Goal: Navigation & Orientation: Find specific page/section

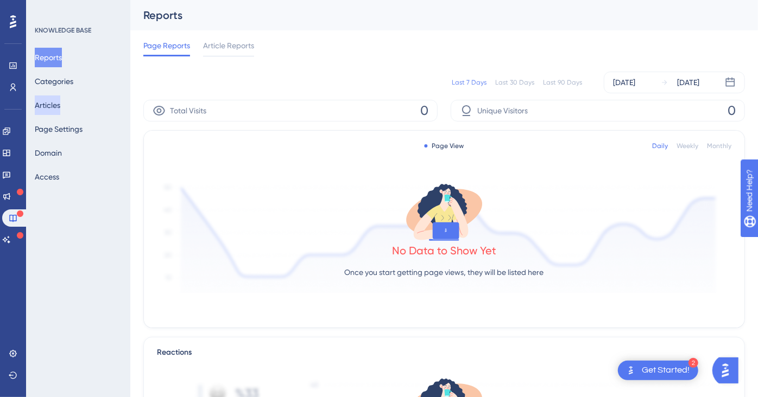
click at [60, 112] on button "Articles" at bounding box center [48, 106] width 26 height 20
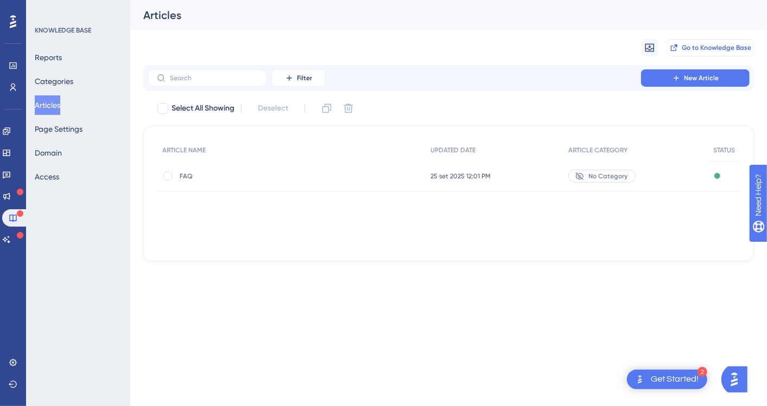
click at [735, 46] on span "Go to Knowledge Base" at bounding box center [716, 47] width 69 height 9
click at [604, 179] on span "No Category" at bounding box center [607, 176] width 39 height 9
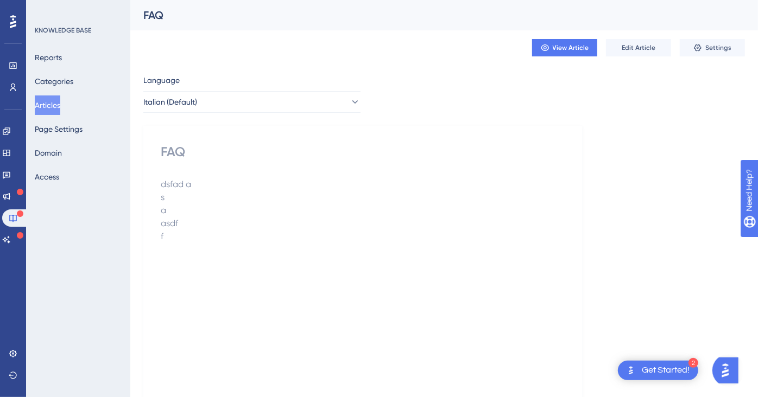
click at [54, 97] on button "Articles" at bounding box center [48, 106] width 26 height 20
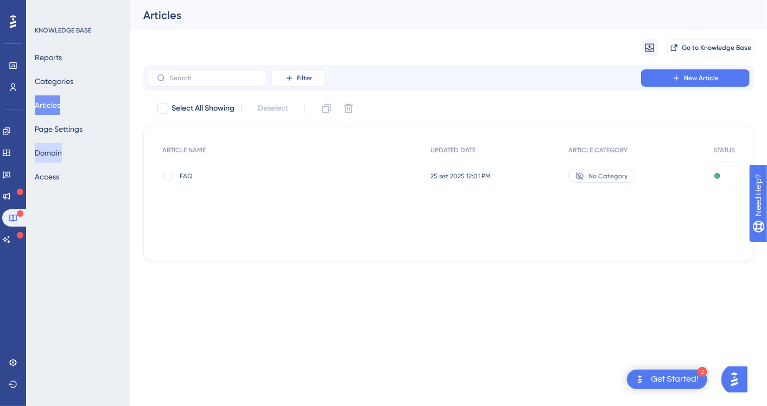
click at [60, 157] on button "Domain" at bounding box center [48, 153] width 27 height 20
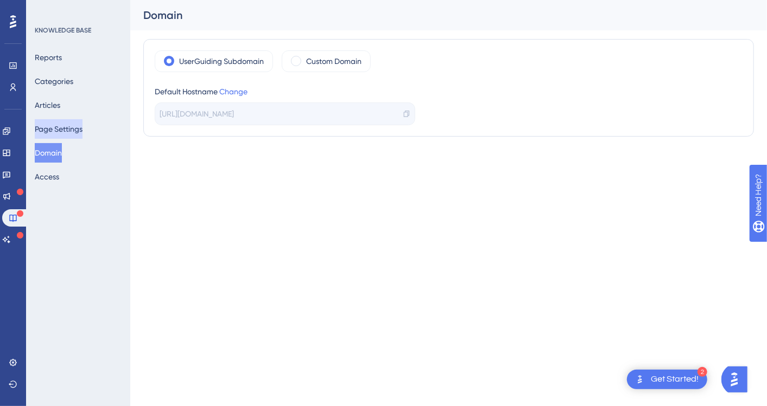
click at [77, 132] on button "Page Settings" at bounding box center [59, 129] width 48 height 20
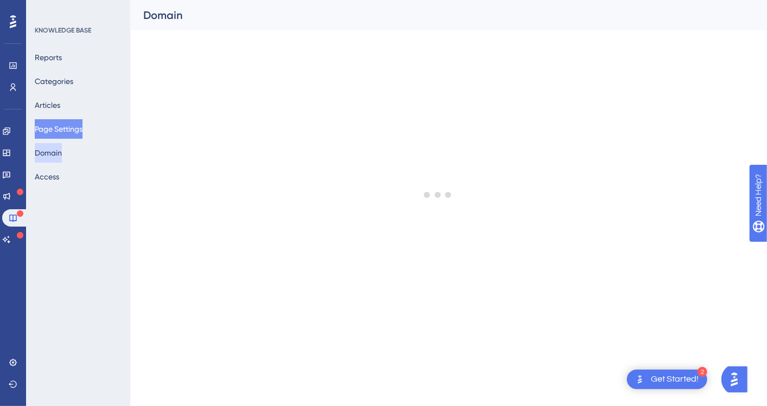
click at [62, 144] on button "Domain" at bounding box center [48, 153] width 27 height 20
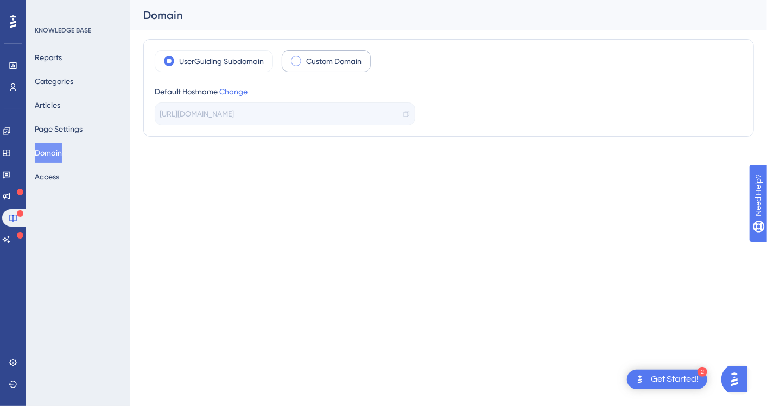
click at [315, 56] on label "Custom Domain" at bounding box center [333, 61] width 55 height 13
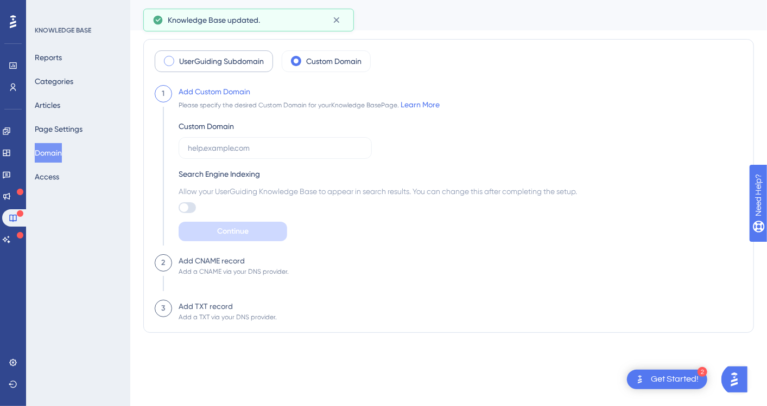
click at [220, 66] on label "UserGuiding Subdomain" at bounding box center [221, 61] width 85 height 13
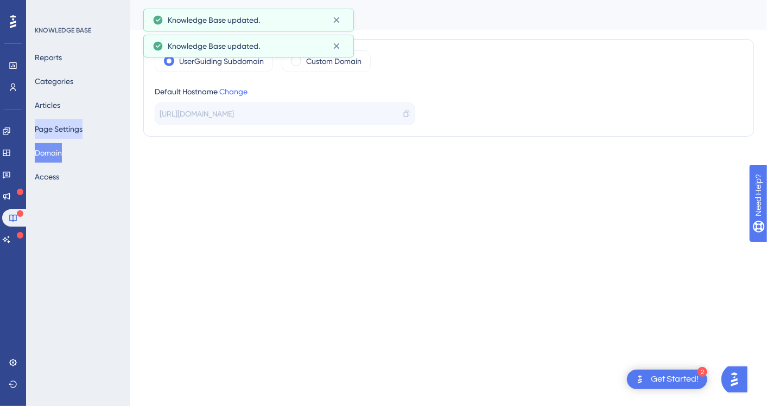
click at [77, 127] on button "Page Settings" at bounding box center [59, 129] width 48 height 20
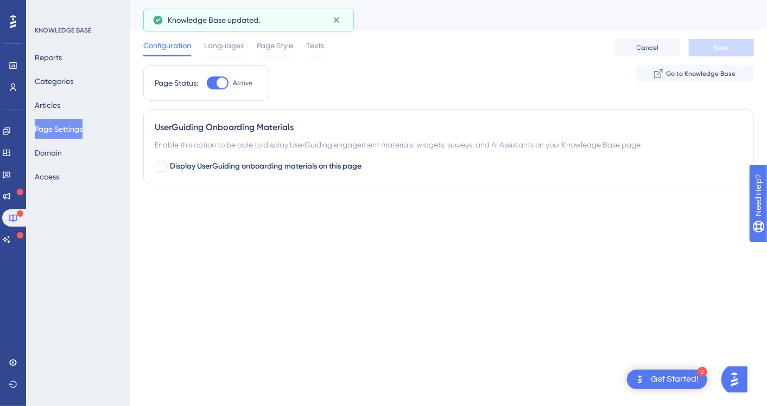
click at [87, 152] on div "Reports Categories Articles Page Settings Domain Access" at bounding box center [79, 117] width 88 height 139
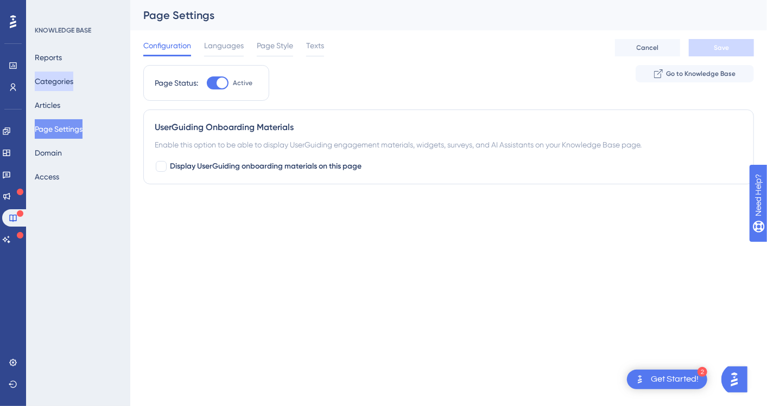
click at [69, 79] on button "Categories" at bounding box center [54, 82] width 39 height 20
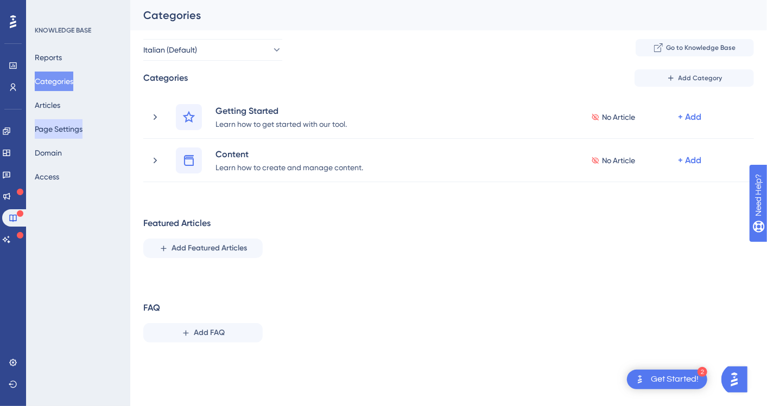
click at [58, 134] on button "Page Settings" at bounding box center [59, 129] width 48 height 20
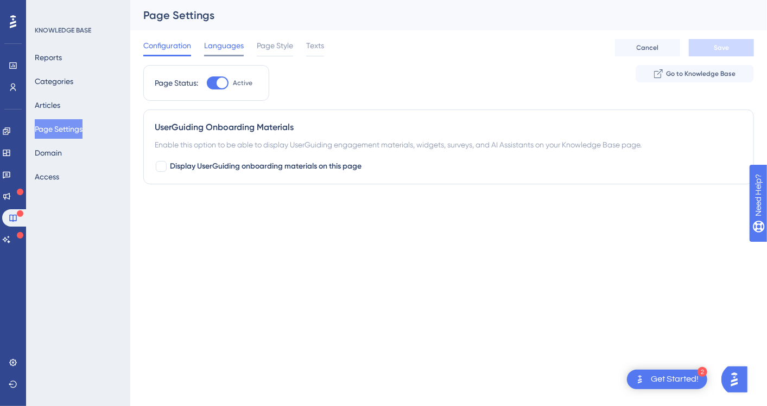
click at [232, 50] on span "Languages" at bounding box center [224, 45] width 40 height 13
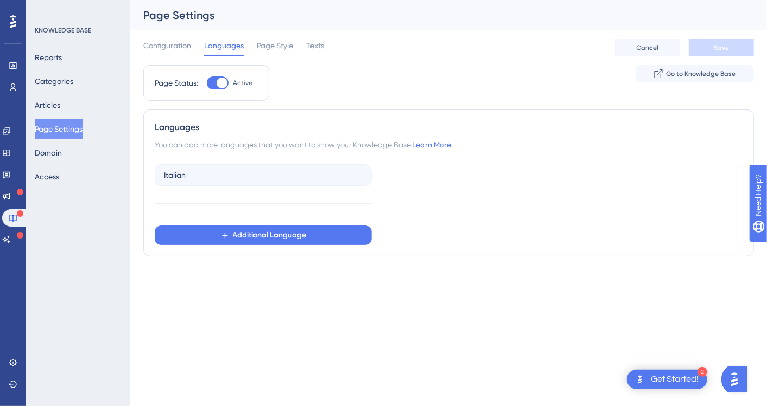
click at [294, 33] on div "Configuration Languages Page Style Texts Cancel Save" at bounding box center [448, 47] width 611 height 35
click at [281, 41] on span "Page Style" at bounding box center [275, 45] width 36 height 13
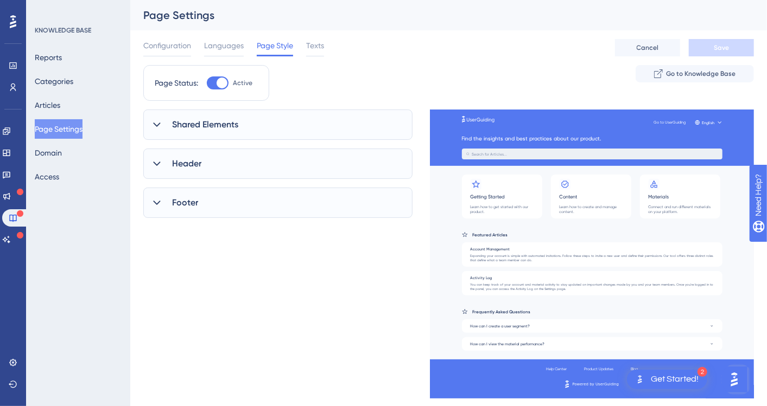
click at [233, 131] on div "Shared Elements" at bounding box center [277, 125] width 269 height 30
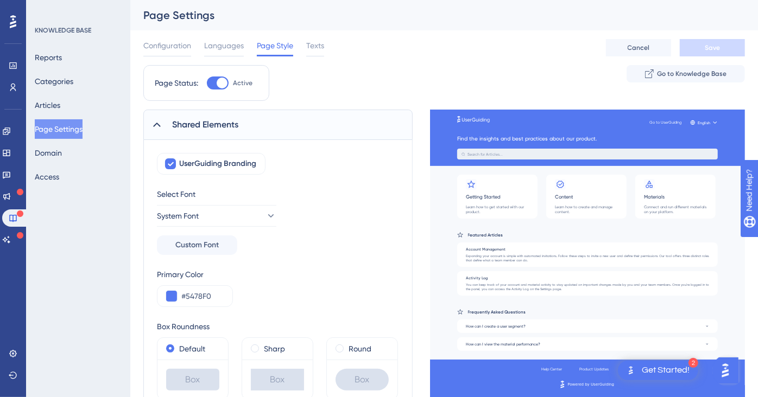
click at [233, 131] on div "Shared Elements" at bounding box center [277, 125] width 269 height 30
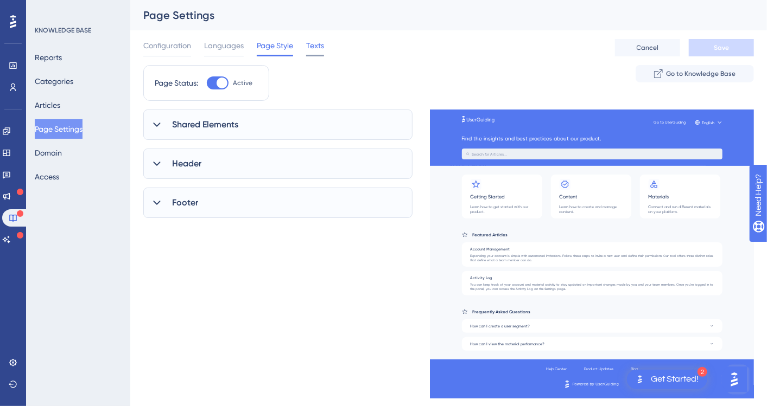
click at [315, 46] on span "Texts" at bounding box center [315, 45] width 18 height 13
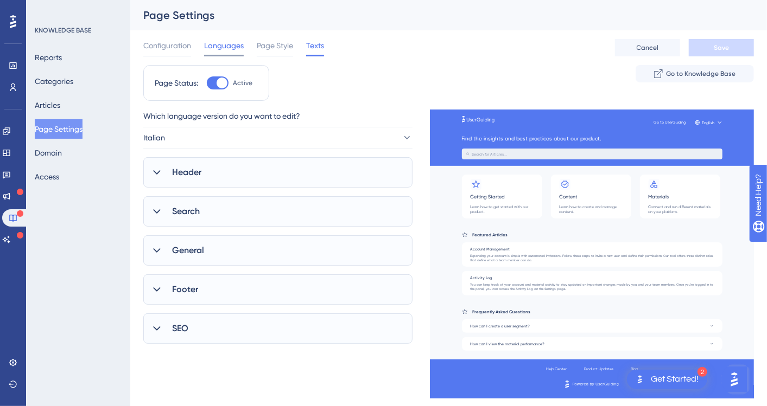
click at [224, 39] on span "Languages" at bounding box center [224, 45] width 40 height 13
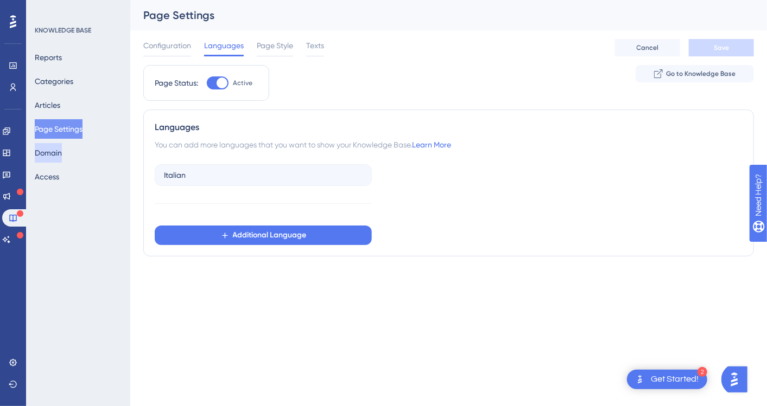
click at [62, 151] on button "Domain" at bounding box center [48, 153] width 27 height 20
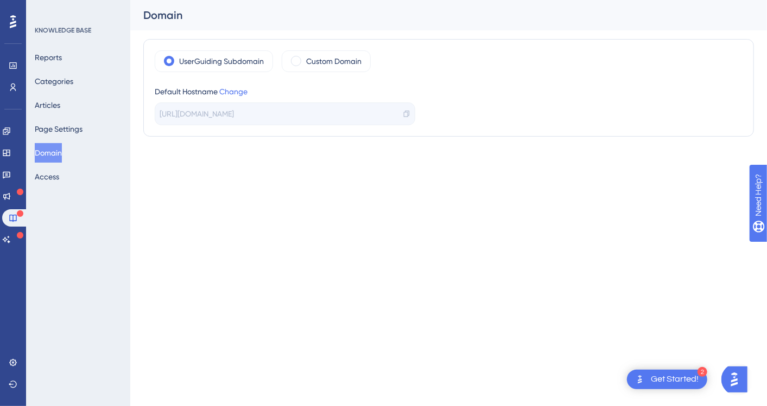
click at [37, 169] on div "Reports Categories Articles Page Settings Domain Access" at bounding box center [79, 117] width 88 height 139
click at [50, 179] on button "Access" at bounding box center [47, 177] width 24 height 20
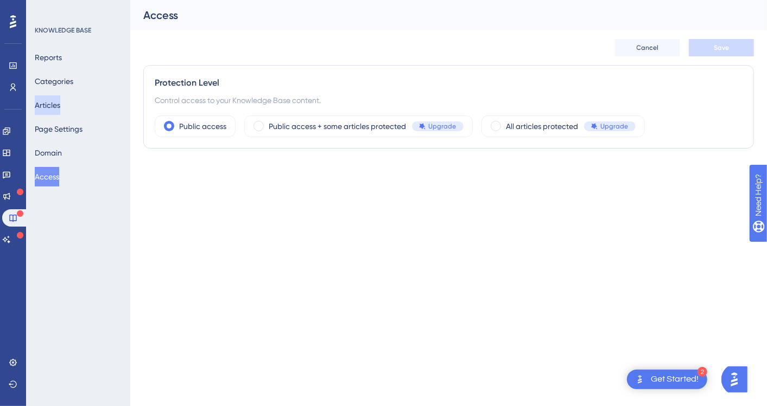
click at [56, 110] on button "Articles" at bounding box center [48, 106] width 26 height 20
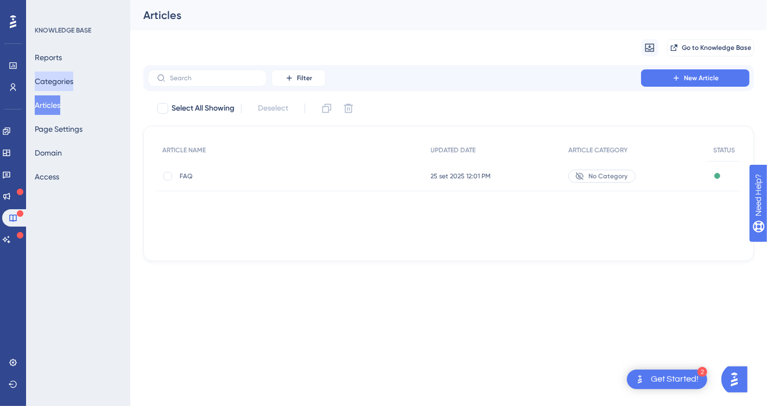
click at [69, 72] on button "Categories" at bounding box center [54, 82] width 39 height 20
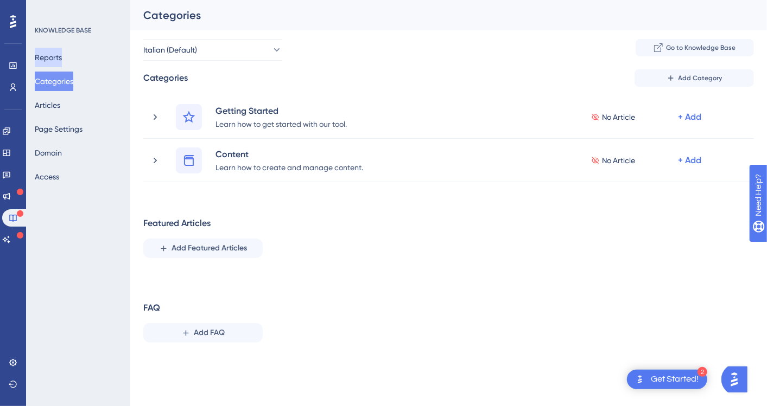
click at [62, 55] on button "Reports" at bounding box center [48, 58] width 27 height 20
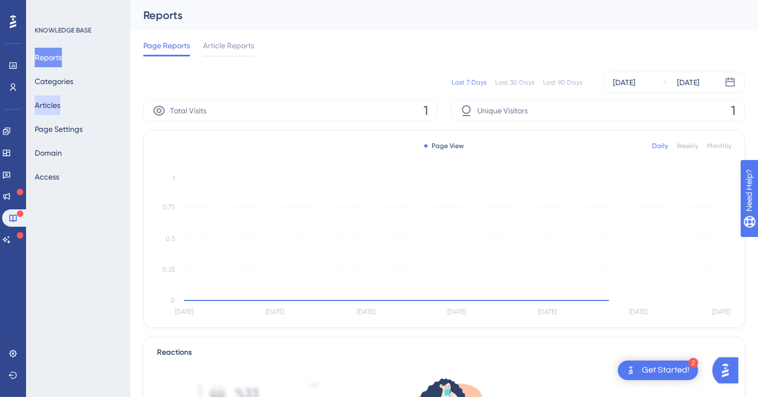
click at [56, 100] on button "Articles" at bounding box center [48, 106] width 26 height 20
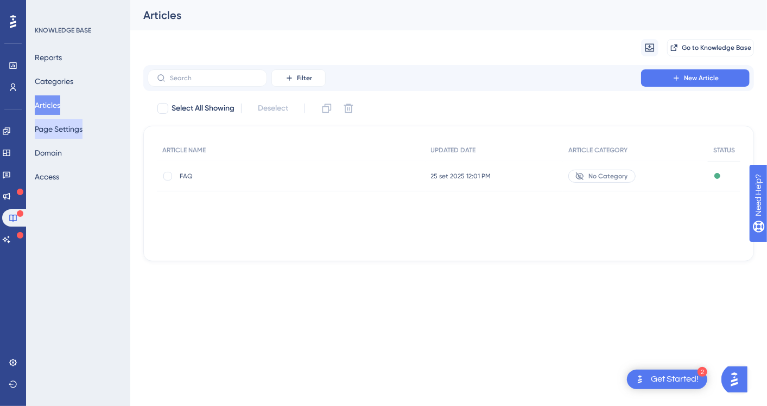
click at [45, 124] on button "Page Settings" at bounding box center [59, 129] width 48 height 20
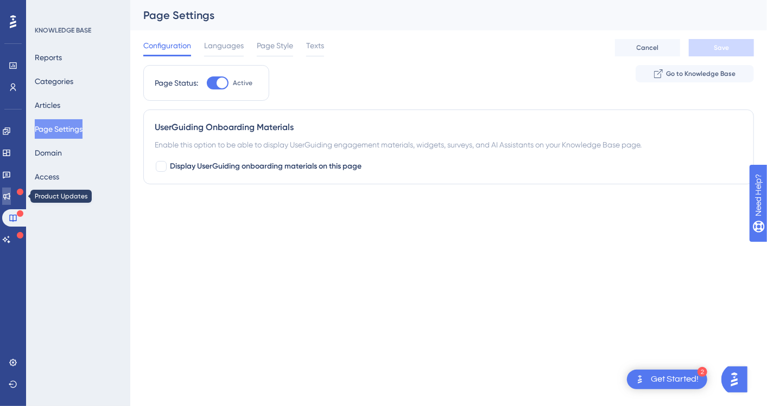
click at [11, 195] on icon at bounding box center [6, 196] width 9 height 9
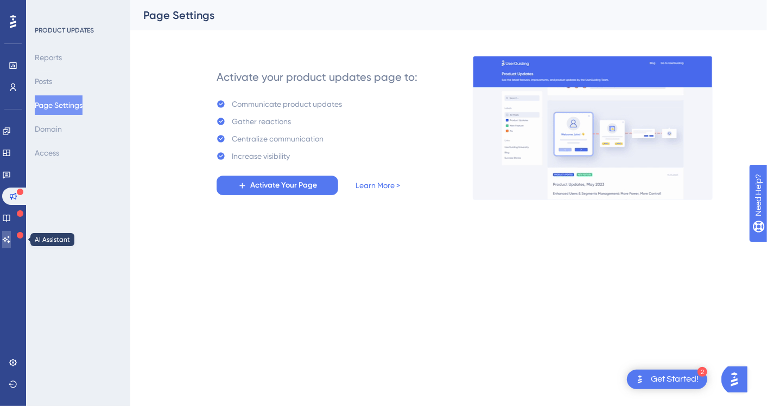
click at [11, 237] on icon at bounding box center [6, 240] width 9 height 9
